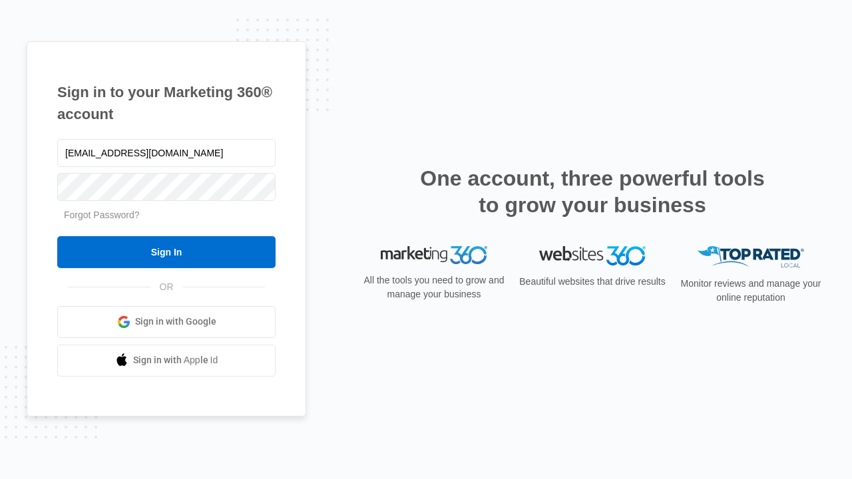
type input "[EMAIL_ADDRESS][DOMAIN_NAME]"
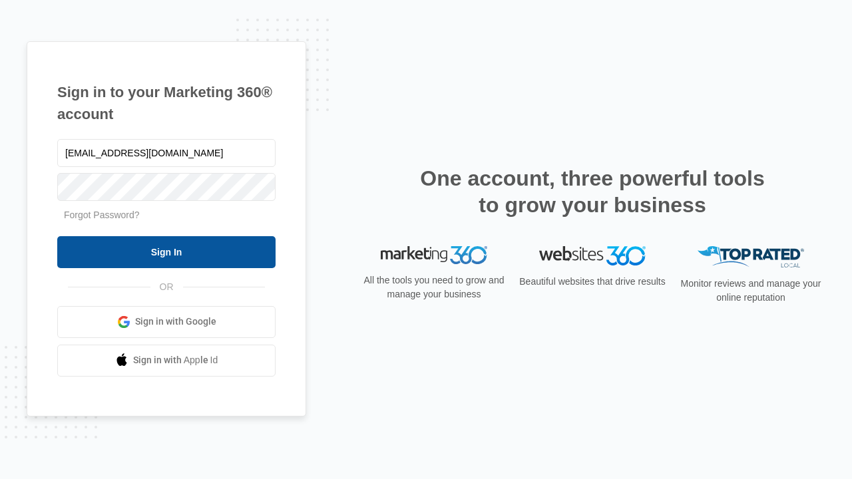
click at [166, 251] on input "Sign In" at bounding box center [166, 252] width 218 height 32
